Goal: Information Seeking & Learning: Learn about a topic

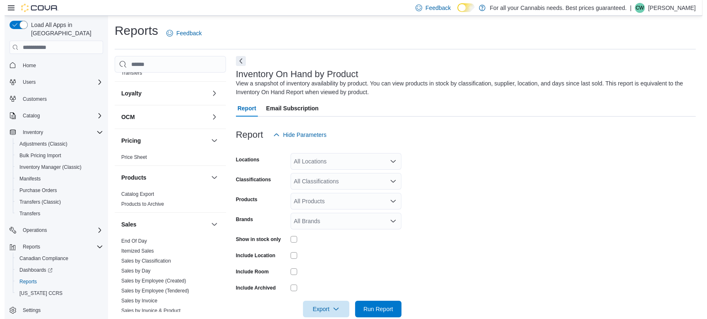
scroll to position [421, 0]
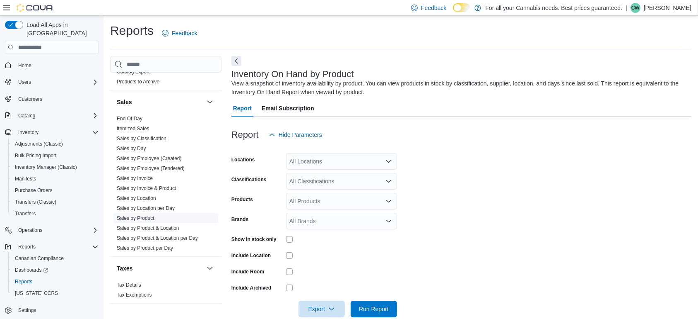
click at [144, 217] on link "Sales by Product" at bounding box center [136, 218] width 38 height 6
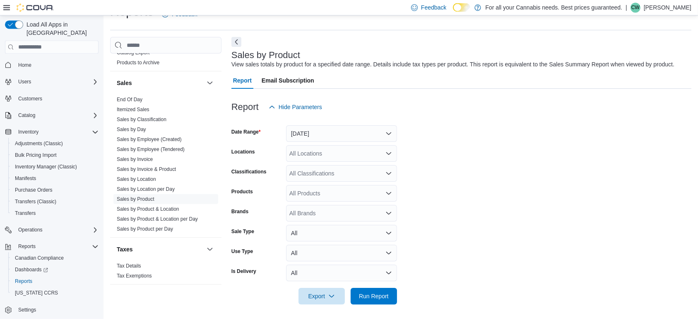
scroll to position [19, 0]
click at [378, 133] on button "[DATE]" at bounding box center [341, 133] width 111 height 17
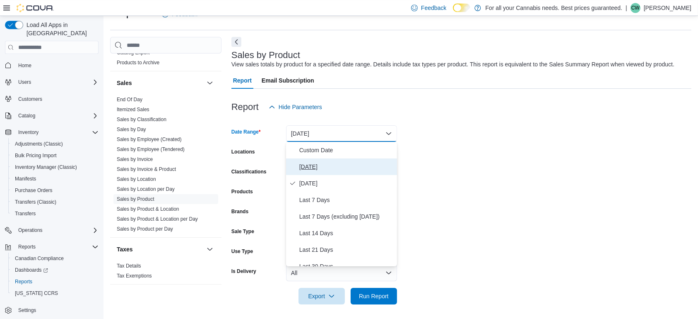
click at [329, 164] on span "[DATE]" at bounding box center [346, 167] width 94 height 10
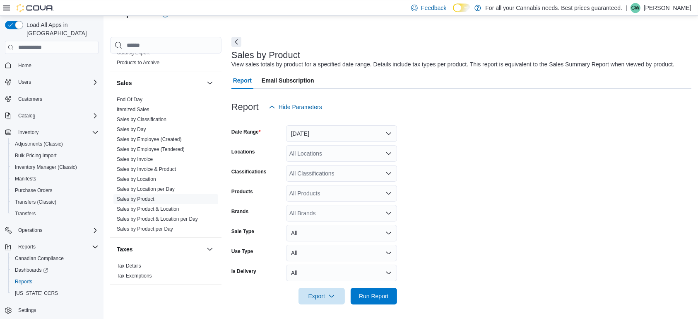
click at [466, 159] on form "Date Range [DATE] Locations All Locations Classifications All Classifications P…" at bounding box center [462, 209] width 460 height 189
click at [367, 153] on div "All Locations" at bounding box center [341, 153] width 111 height 17
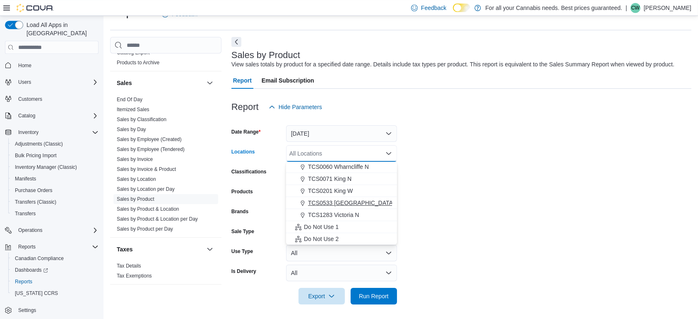
click at [358, 205] on span "TCS0533 [GEOGRAPHIC_DATA]" at bounding box center [351, 202] width 87 height 8
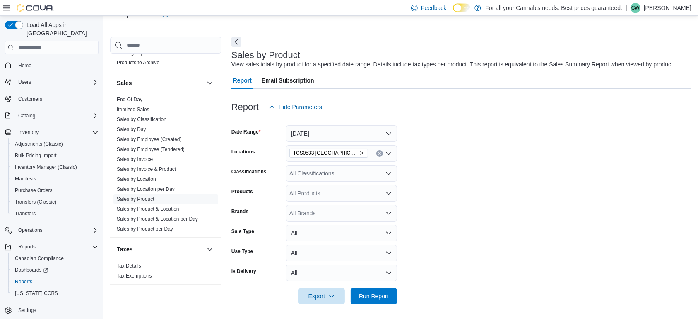
click at [476, 188] on form "Date Range [DATE] Locations TCS0533 Richmond Classifications All Classification…" at bounding box center [462, 209] width 460 height 189
click at [386, 297] on span "Run Report" at bounding box center [374, 295] width 30 height 8
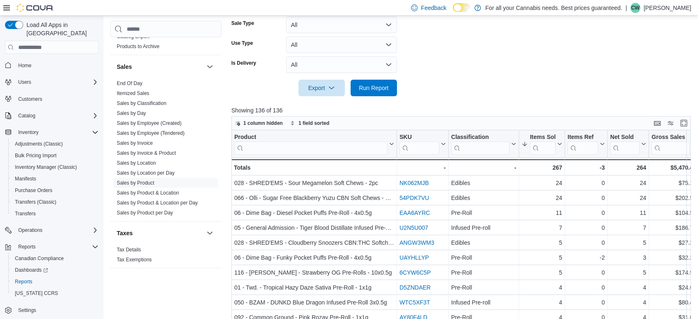
scroll to position [236, 0]
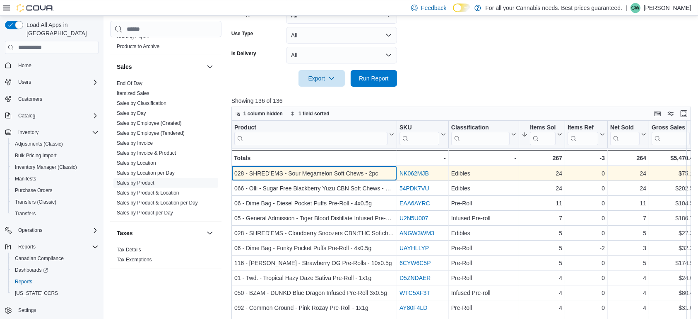
click at [343, 172] on div "028 - SHRED'EMS - Sour Megamelon Soft Chews - 2pc" at bounding box center [314, 174] width 160 height 10
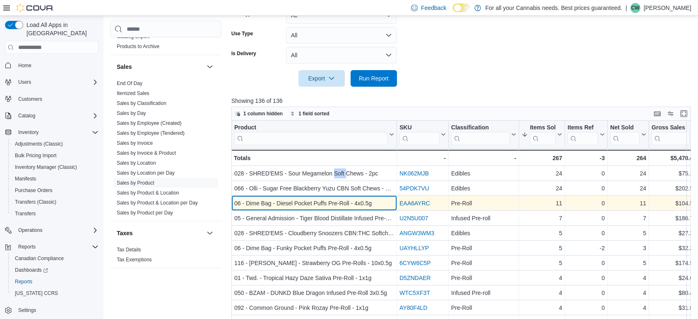
click at [331, 203] on div "06 - Dime Bag - Diesel Pocket Puffs Pre-Roll - 4x0.5g" at bounding box center [314, 203] width 160 height 10
click at [330, 203] on div "06 - Dime Bag - Diesel Pocket Puffs Pre-Roll - 4x0.5g" at bounding box center [314, 203] width 160 height 10
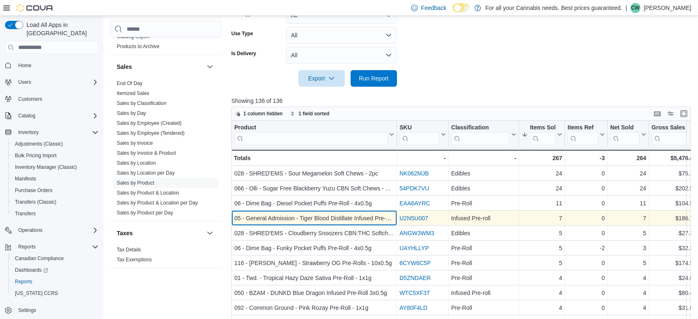
click at [287, 217] on div "05 - General Admission - Tiger Blood Distillate Infused Pre-Roll - 3x0.5g" at bounding box center [314, 218] width 160 height 10
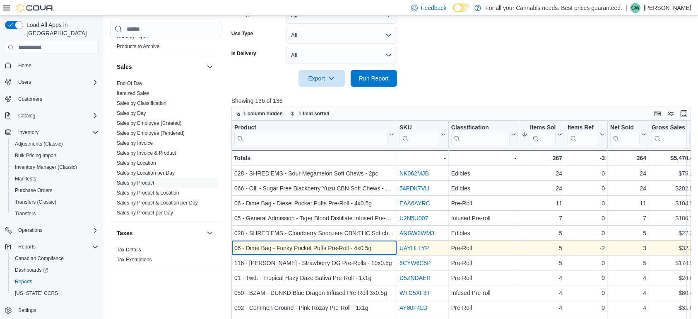
click at [309, 248] on div "06 - Dime Bag - Funky Pocket Puffs Pre-Roll - 4x0.5g" at bounding box center [314, 248] width 160 height 10
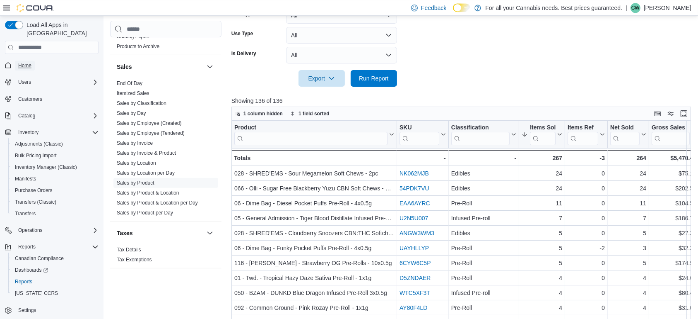
click at [24, 62] on span "Home" at bounding box center [24, 65] width 13 height 7
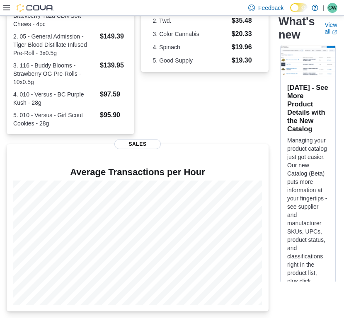
scroll to position [10, 0]
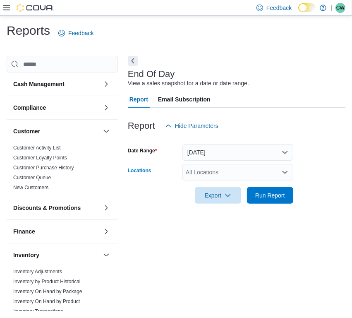
click at [205, 168] on div "All Locations" at bounding box center [238, 172] width 111 height 17
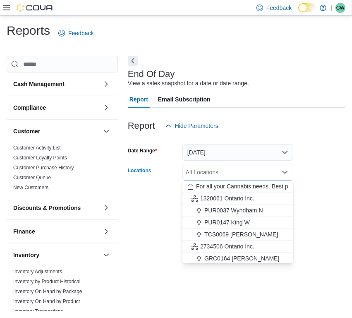
scroll to position [109, 0]
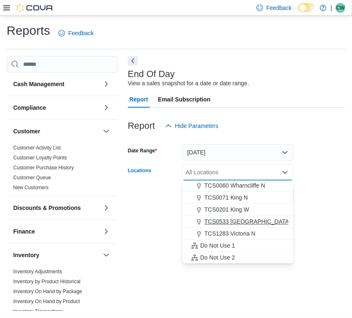
click at [254, 217] on span "TCS0533 [GEOGRAPHIC_DATA]" at bounding box center [248, 221] width 87 height 8
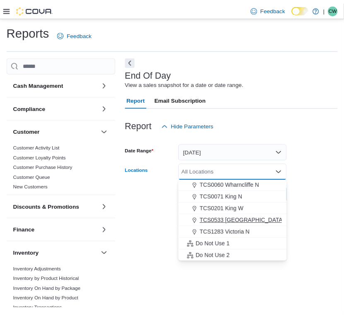
scroll to position [97, 0]
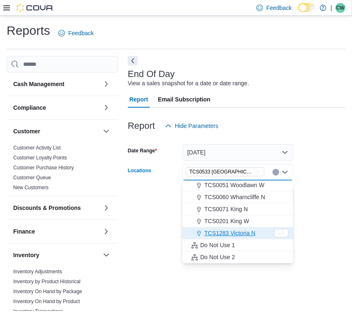
click at [326, 191] on form "Date Range Today Locations TCS0533 Richmond Combo box. Selected. TCS0533 Richmo…" at bounding box center [237, 169] width 218 height 70
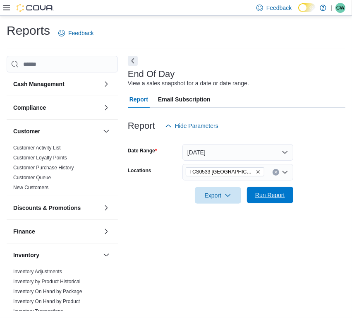
click at [292, 197] on button "Run Report" at bounding box center [270, 195] width 46 height 17
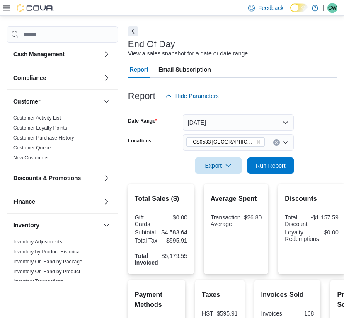
scroll to position [43, 0]
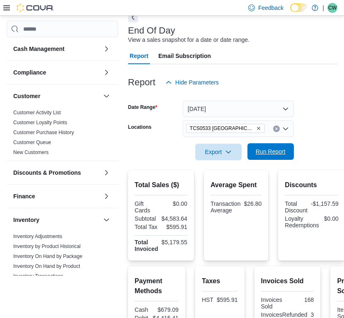
click at [280, 154] on span "Run Report" at bounding box center [271, 151] width 30 height 8
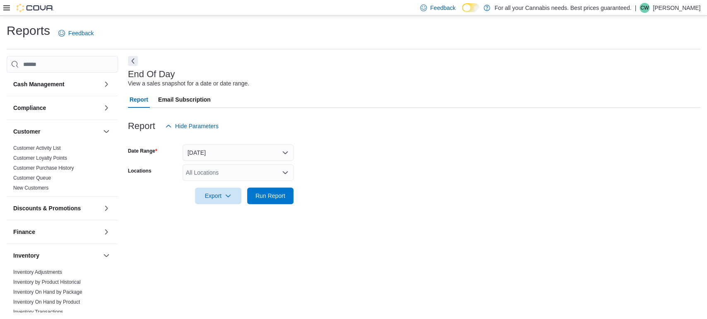
click at [236, 171] on div "All Locations" at bounding box center [238, 172] width 111 height 17
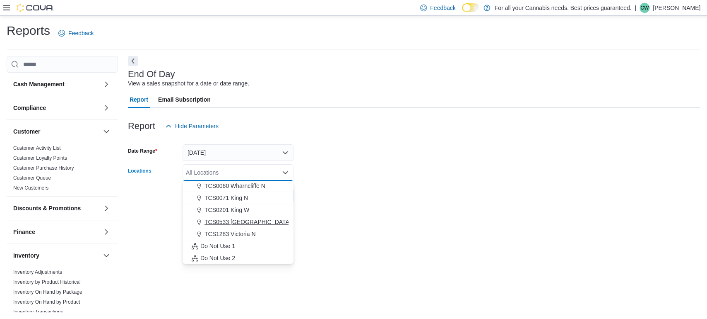
click at [253, 224] on span "TCS0533 [GEOGRAPHIC_DATA]" at bounding box center [248, 221] width 87 height 8
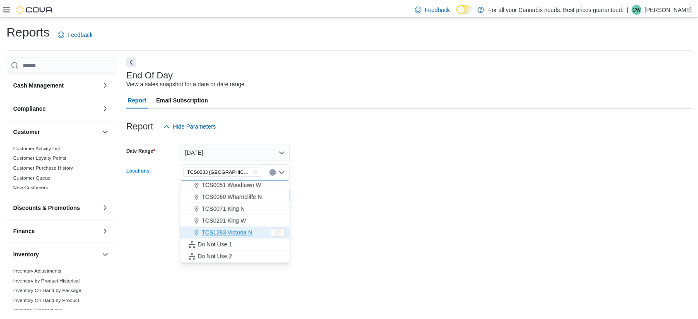
scroll to position [97, 0]
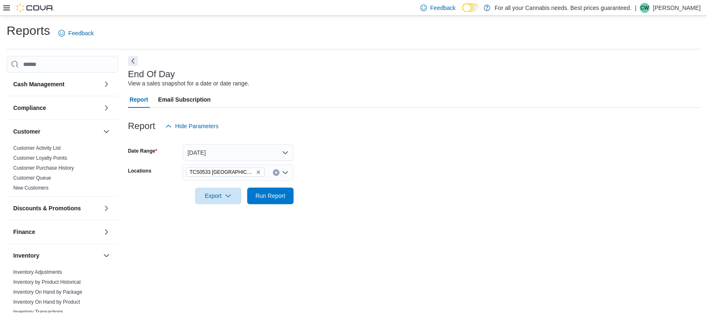
click at [434, 193] on form "Date Range Today Locations TCS0533 Richmond Export Run Report" at bounding box center [414, 169] width 573 height 70
click at [265, 196] on span "Run Report" at bounding box center [271, 195] width 30 height 8
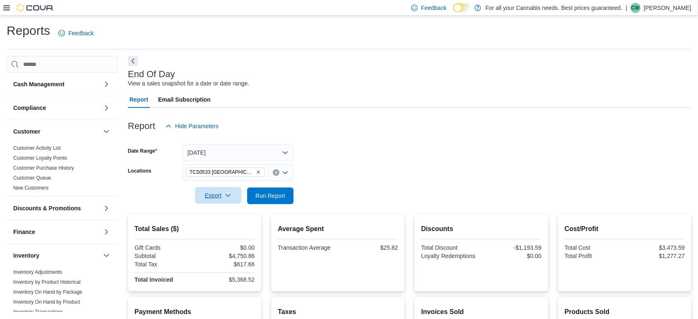
click at [228, 195] on icon "button" at bounding box center [228, 195] width 7 height 7
click at [232, 230] on span "Export to Pdf" at bounding box center [219, 228] width 37 height 7
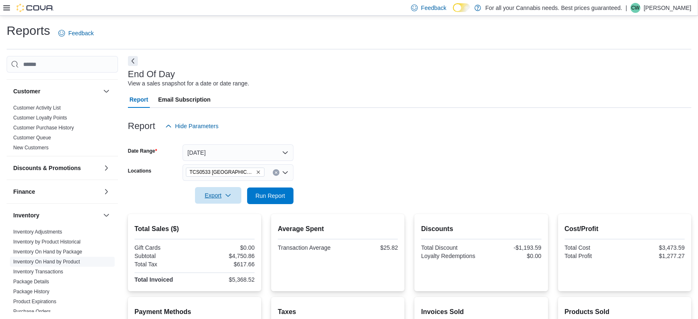
scroll to position [37, 0]
click at [39, 148] on link "New Customers" at bounding box center [30, 150] width 35 height 6
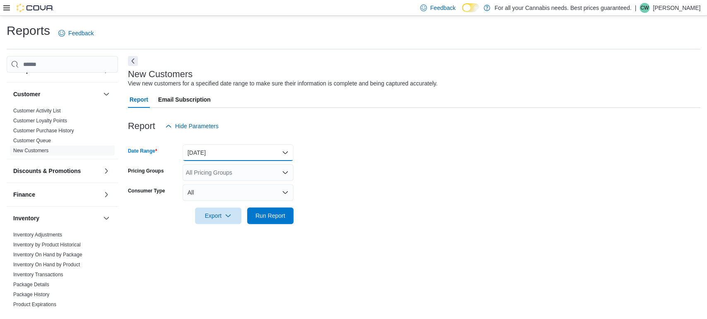
click at [237, 155] on button "[DATE]" at bounding box center [238, 152] width 111 height 17
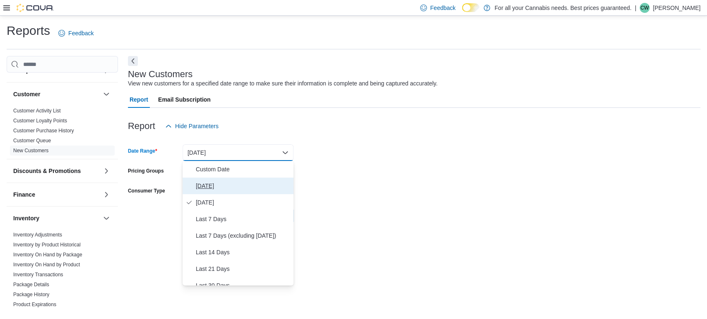
click at [217, 186] on span "[DATE]" at bounding box center [243, 186] width 94 height 10
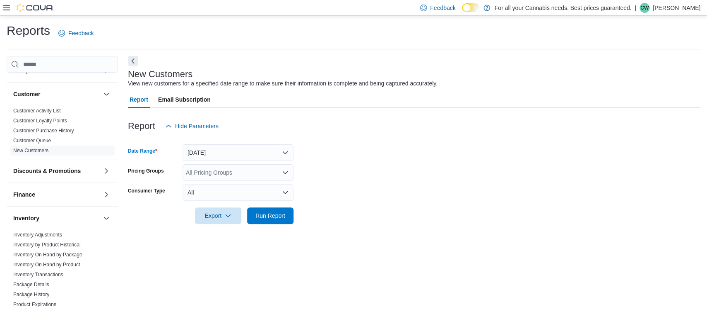
click at [393, 138] on div at bounding box center [414, 139] width 573 height 10
click at [267, 212] on span "Run Report" at bounding box center [271, 215] width 30 height 8
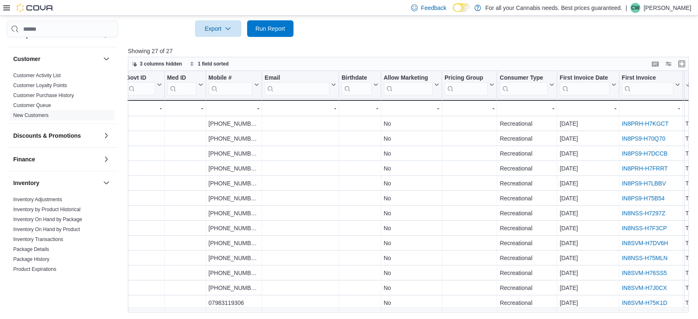
scroll to position [0, 183]
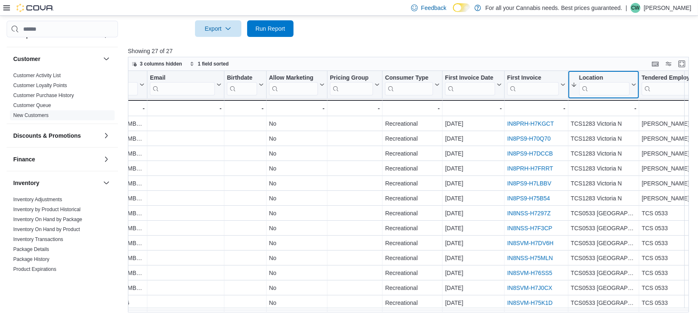
click at [605, 89] on input "search" at bounding box center [604, 88] width 51 height 13
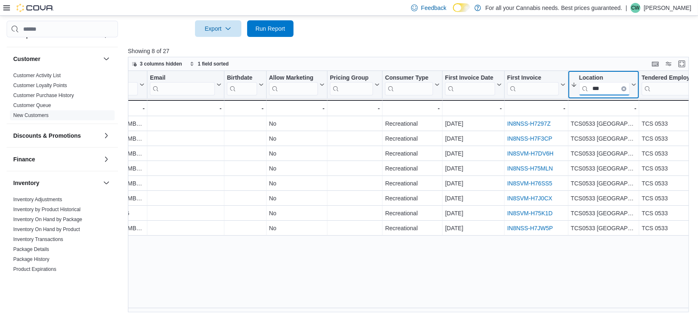
type input "***"
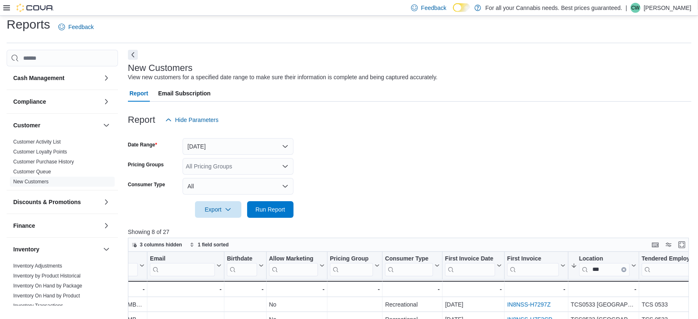
scroll to position [0, 0]
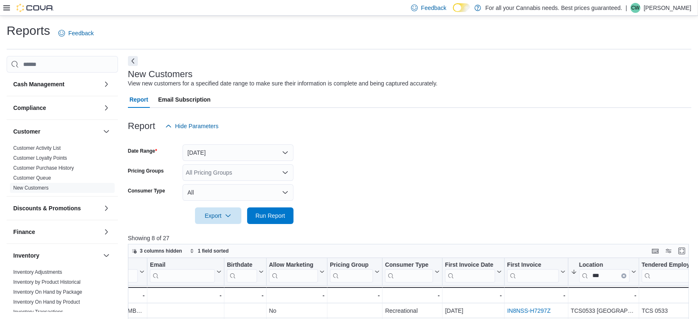
click at [39, 5] on img at bounding box center [35, 8] width 37 height 8
click at [6, 9] on icon at bounding box center [6, 8] width 7 height 7
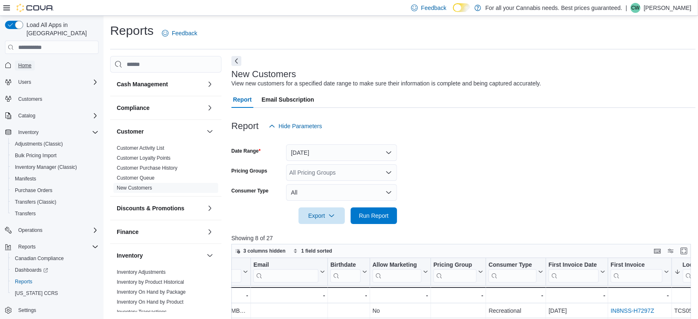
click at [27, 62] on span "Home" at bounding box center [24, 65] width 13 height 7
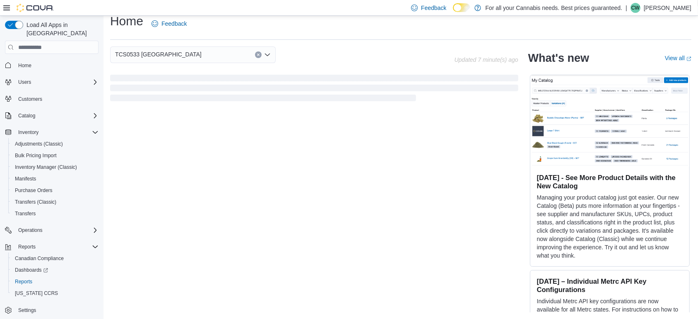
scroll to position [10, 0]
